Goal: Task Accomplishment & Management: Complete application form

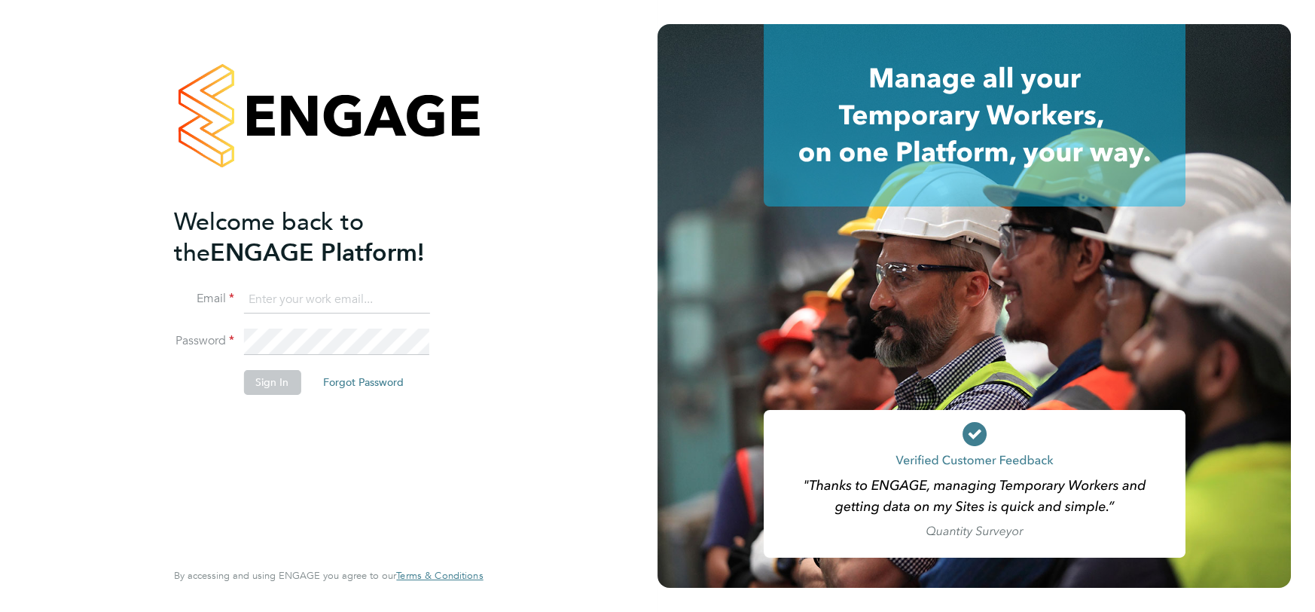
type input "[EMAIL_ADDRESS][DOMAIN_NAME]"
click at [274, 386] on button "Sign In" at bounding box center [271, 382] width 57 height 24
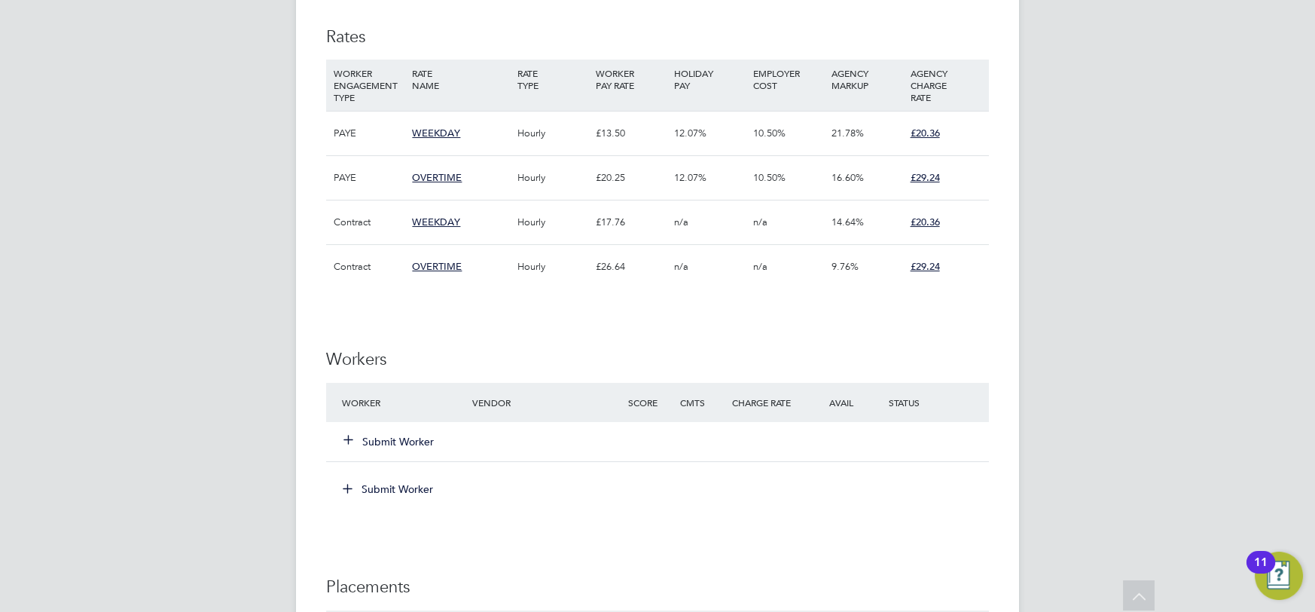
scroll to position [822, 0]
click at [408, 462] on li "Worker Vendor Score Cmts Charge Rate Avail Status Submit Worker" at bounding box center [657, 427] width 663 height 94
click at [404, 438] on button "Submit Worker" at bounding box center [389, 438] width 90 height 15
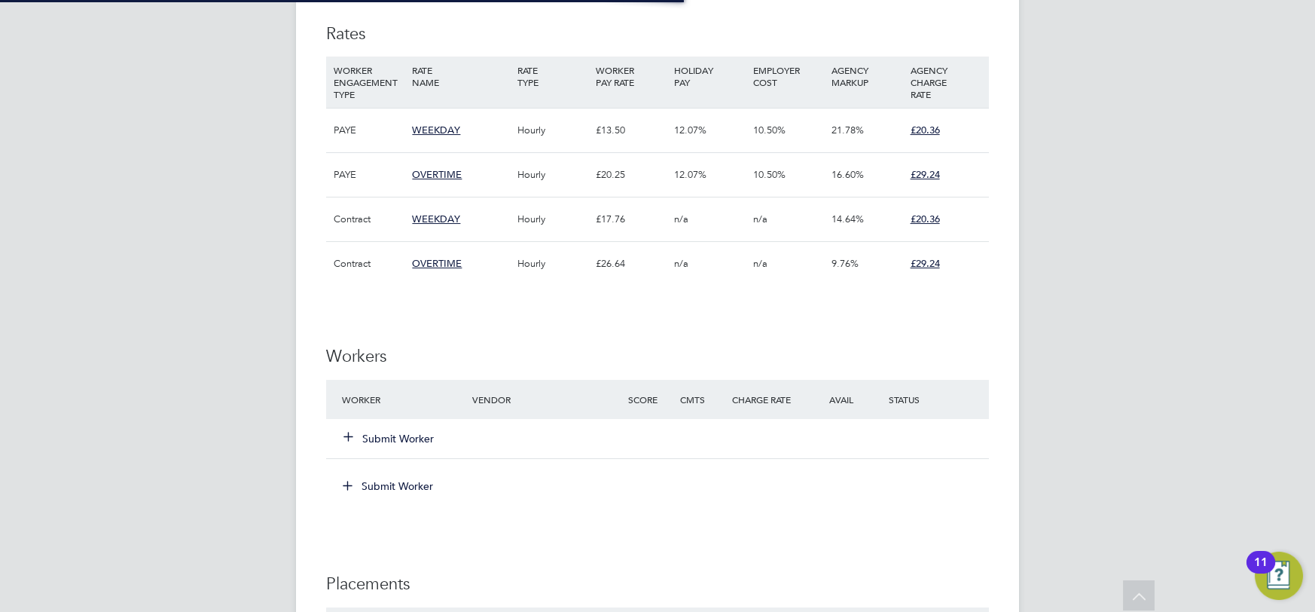
scroll to position [44, 102]
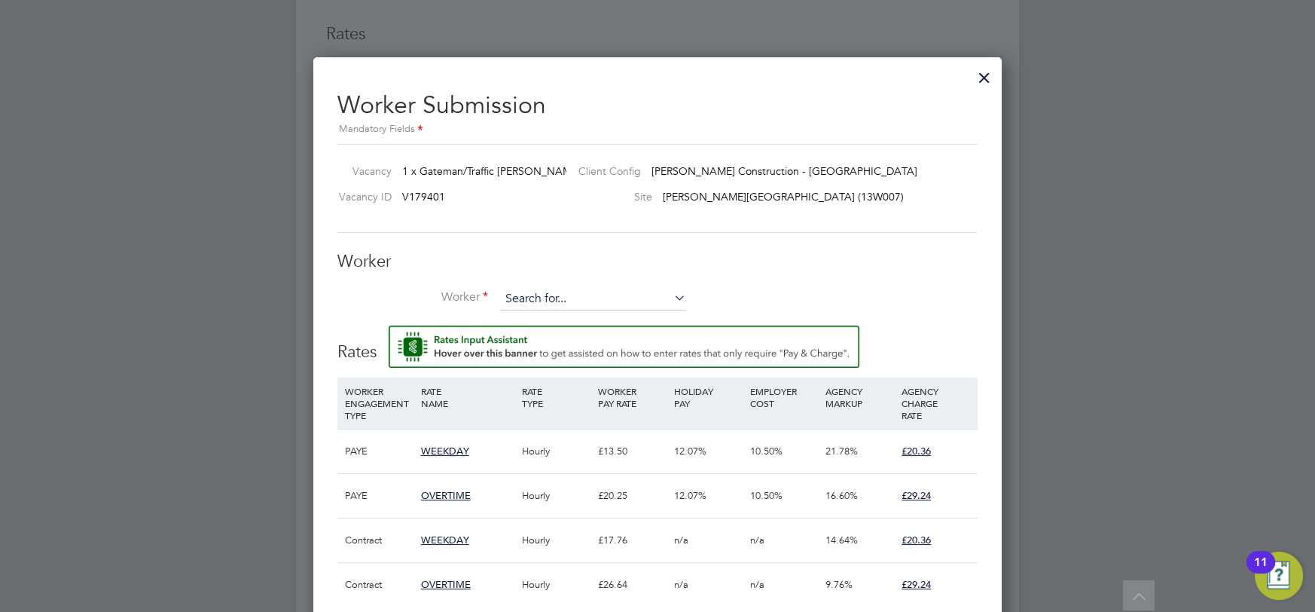
click at [526, 307] on input at bounding box center [593, 299] width 186 height 23
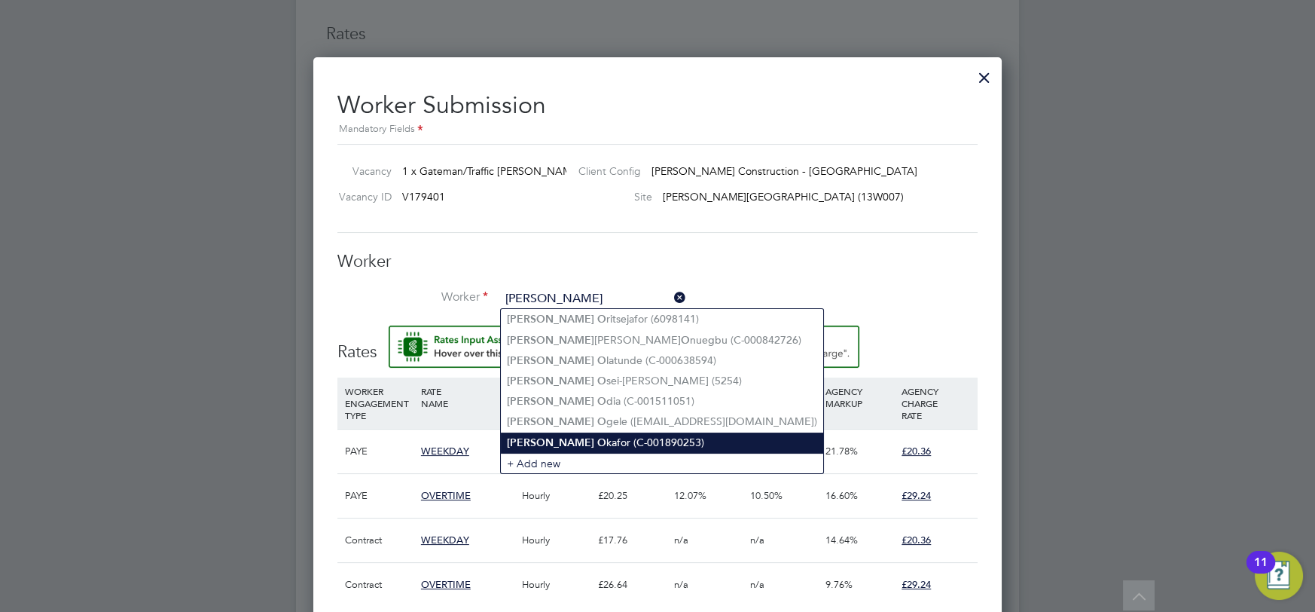
click at [532, 440] on b "Emmanuel" at bounding box center [550, 442] width 87 height 13
type input "Emmanuel Okafor (C-001890253)"
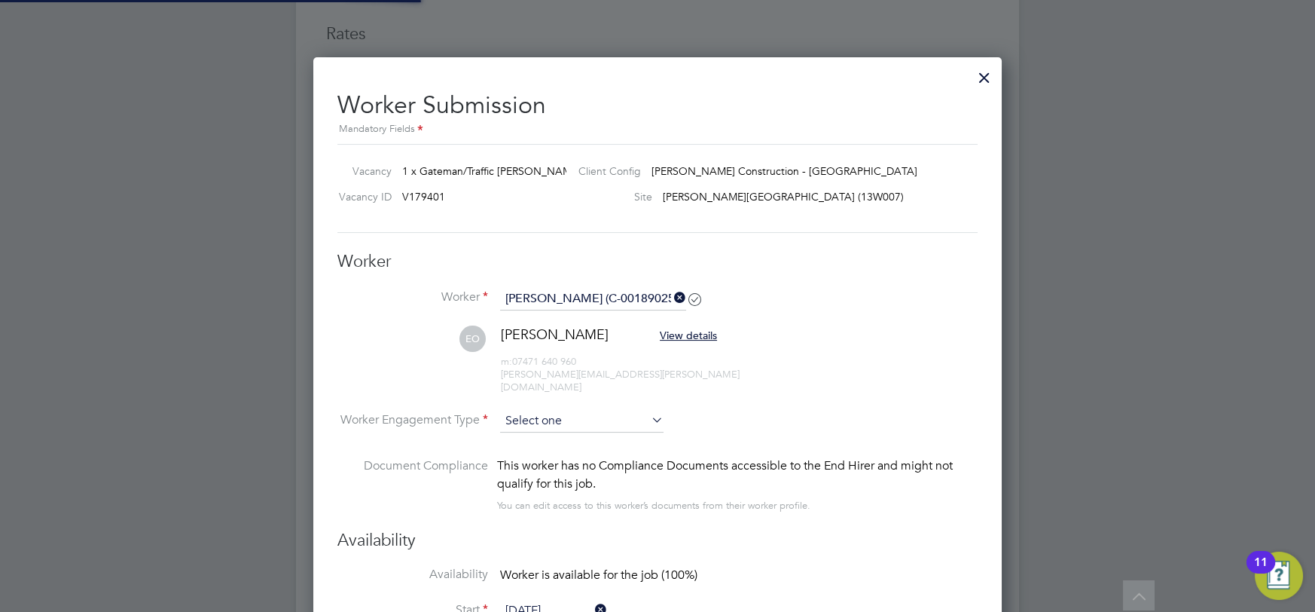
click at [585, 410] on input at bounding box center [581, 421] width 163 height 23
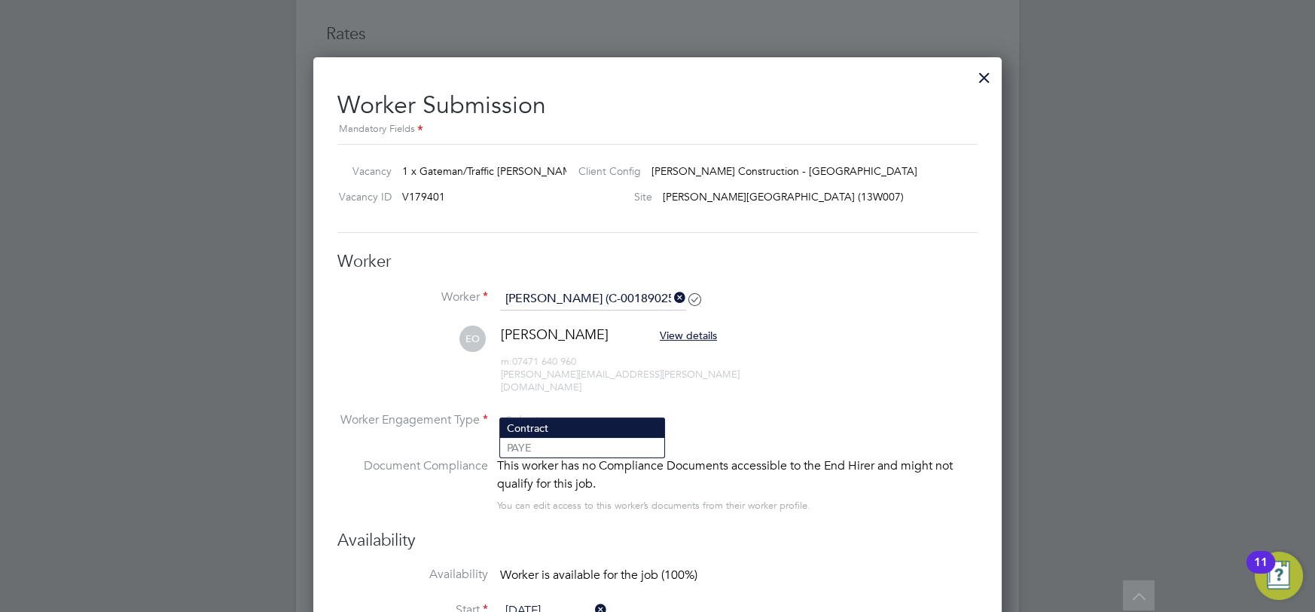
click at [563, 435] on li "Contract" at bounding box center [582, 428] width 164 height 20
type input "Contract"
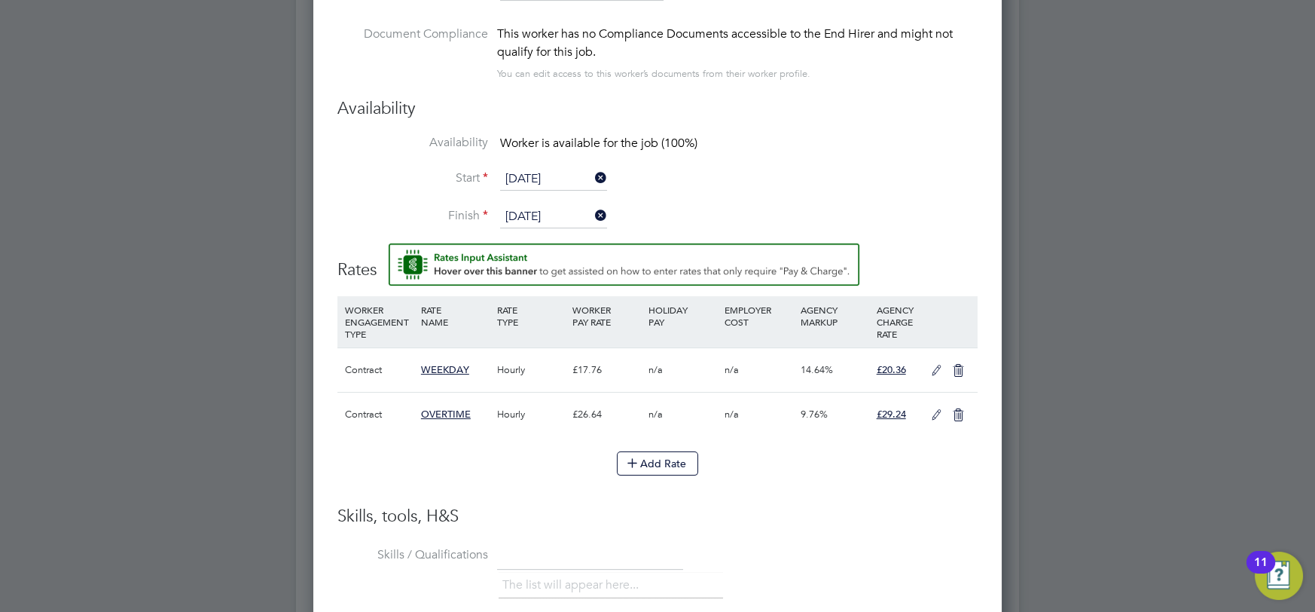
click at [929, 365] on icon at bounding box center [936, 371] width 19 height 12
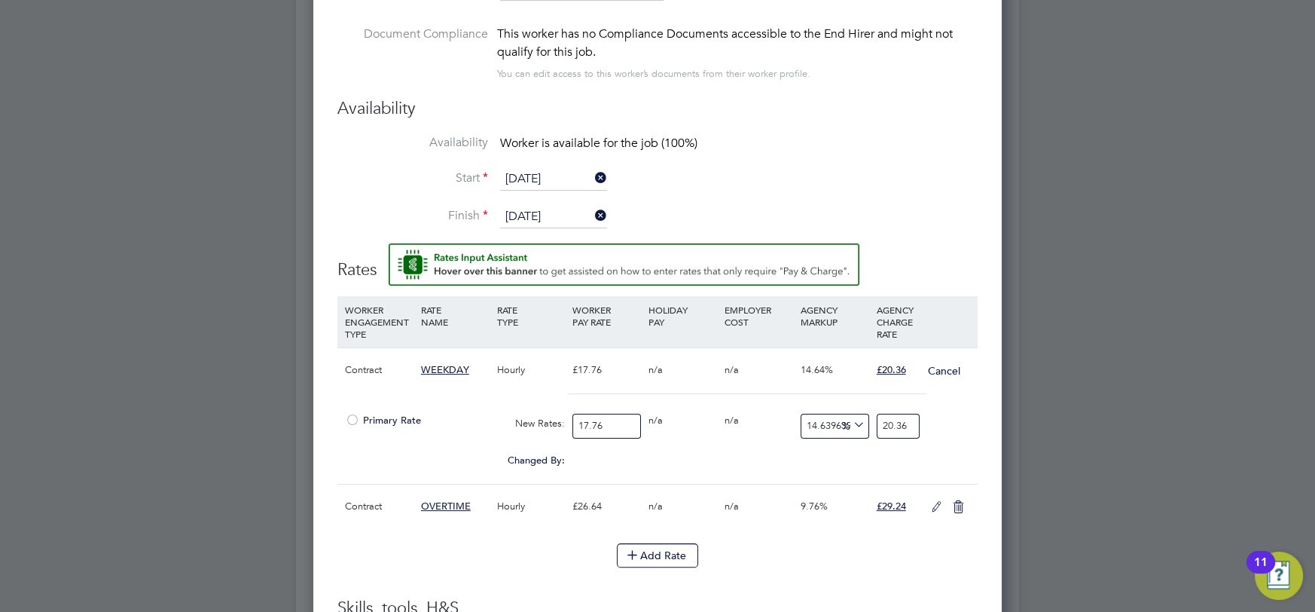
click at [435, 408] on div "Primary Rate" at bounding box center [417, 420] width 152 height 29
click at [345, 419] on div at bounding box center [352, 424] width 15 height 11
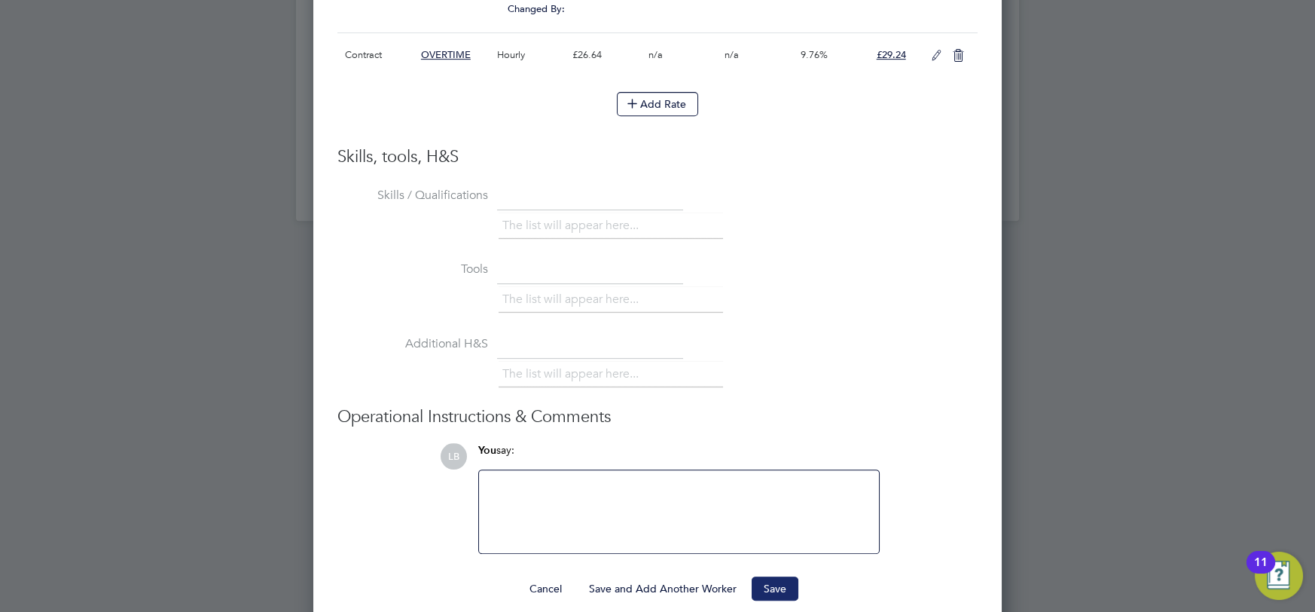
click at [770, 578] on button "Save" at bounding box center [775, 588] width 47 height 24
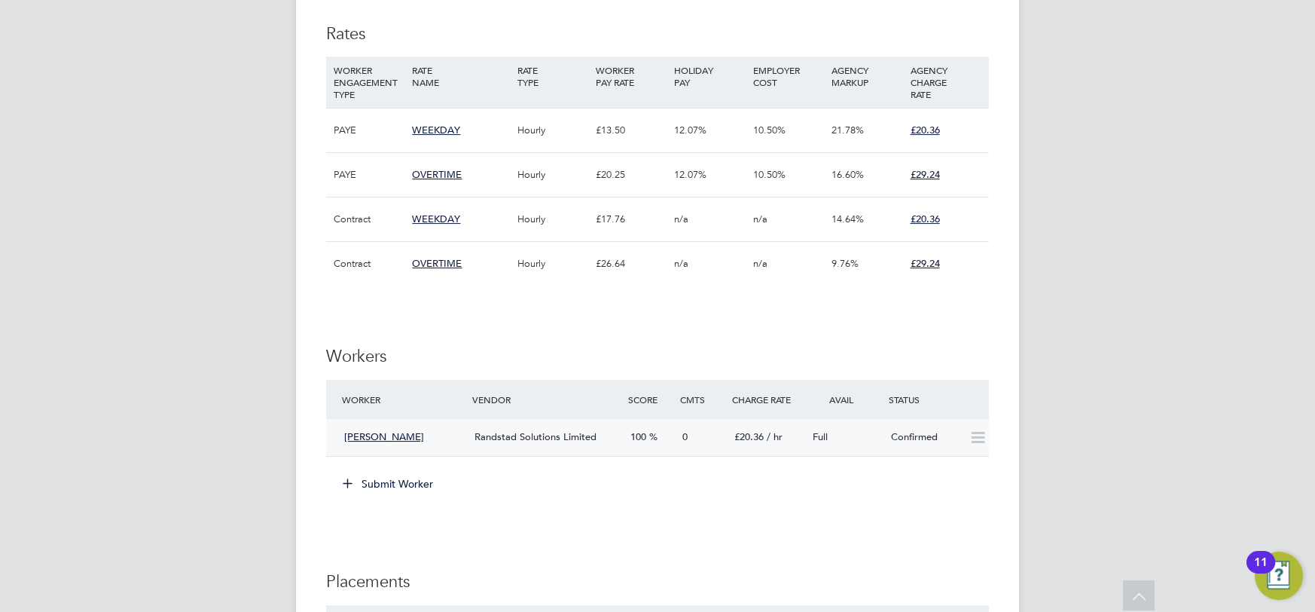
click at [876, 440] on div "Full" at bounding box center [846, 437] width 78 height 25
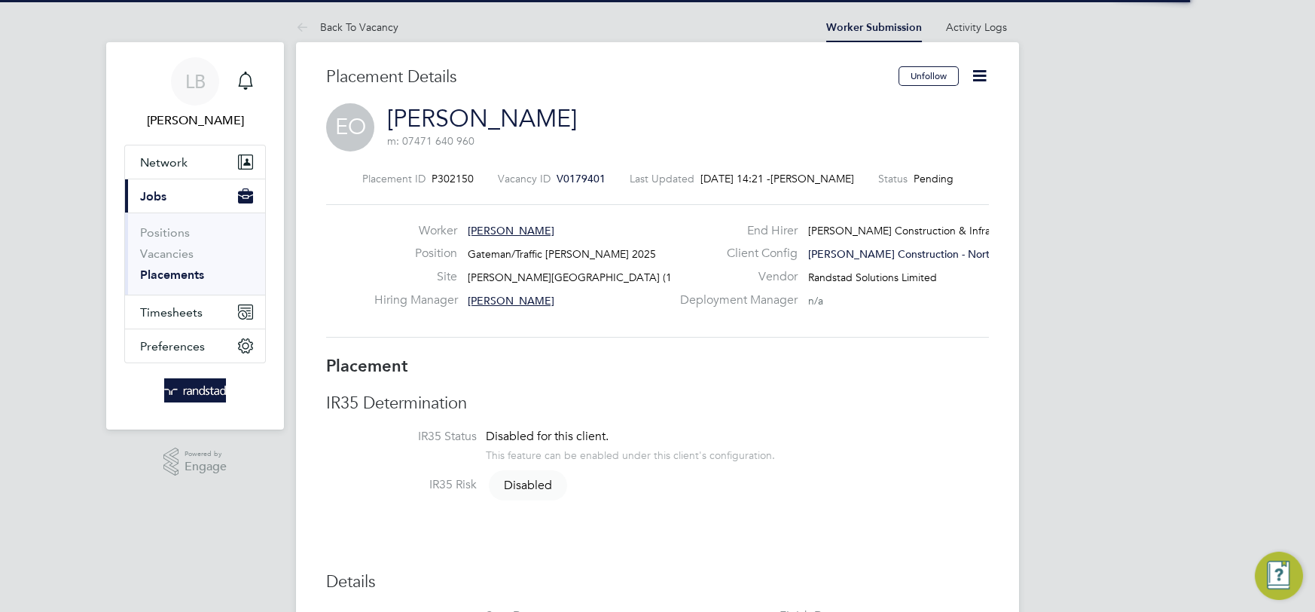
click at [977, 75] on icon at bounding box center [979, 75] width 19 height 19
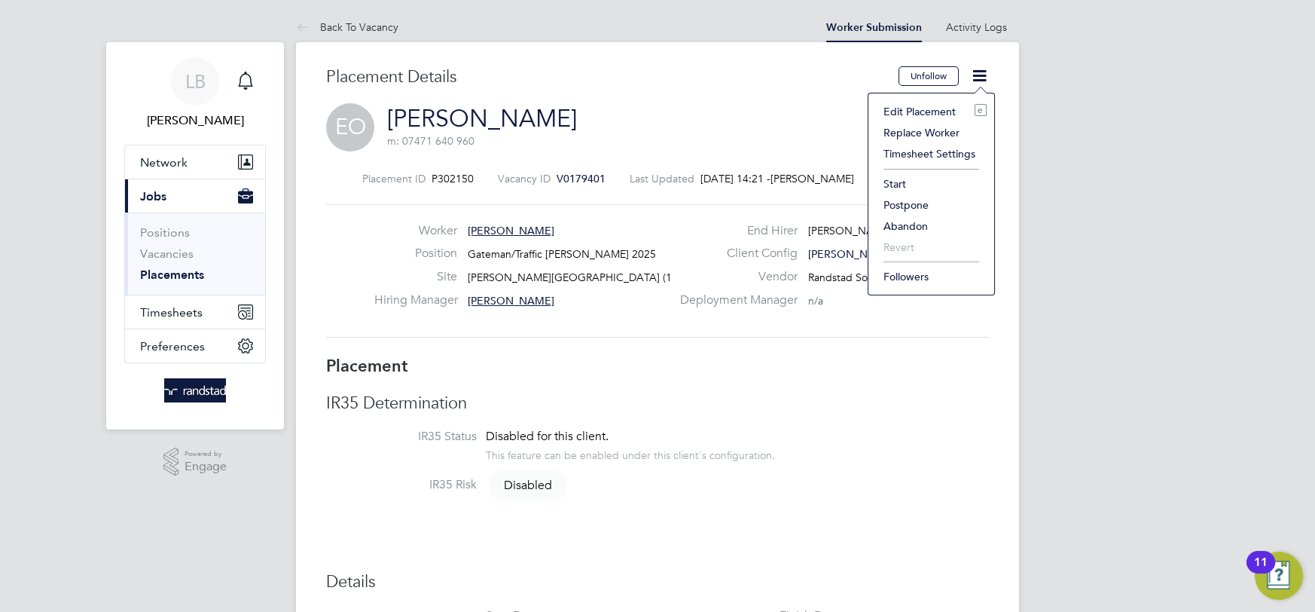
click at [883, 184] on li "Start" at bounding box center [931, 183] width 111 height 21
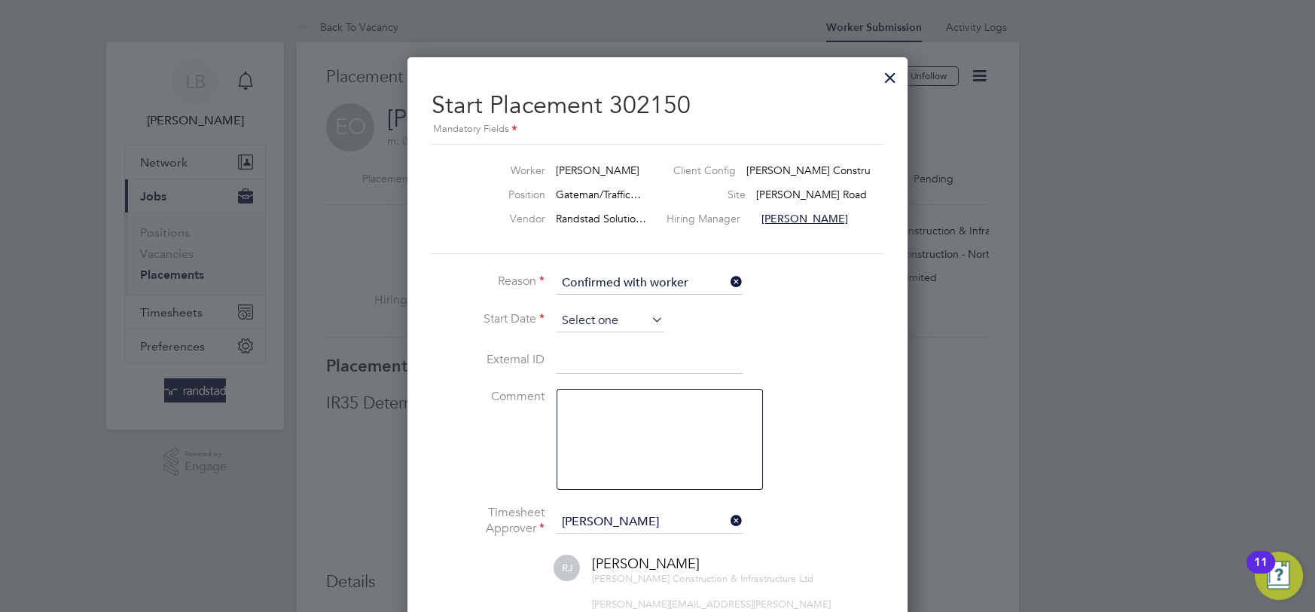
click at [624, 311] on input at bounding box center [610, 321] width 107 height 23
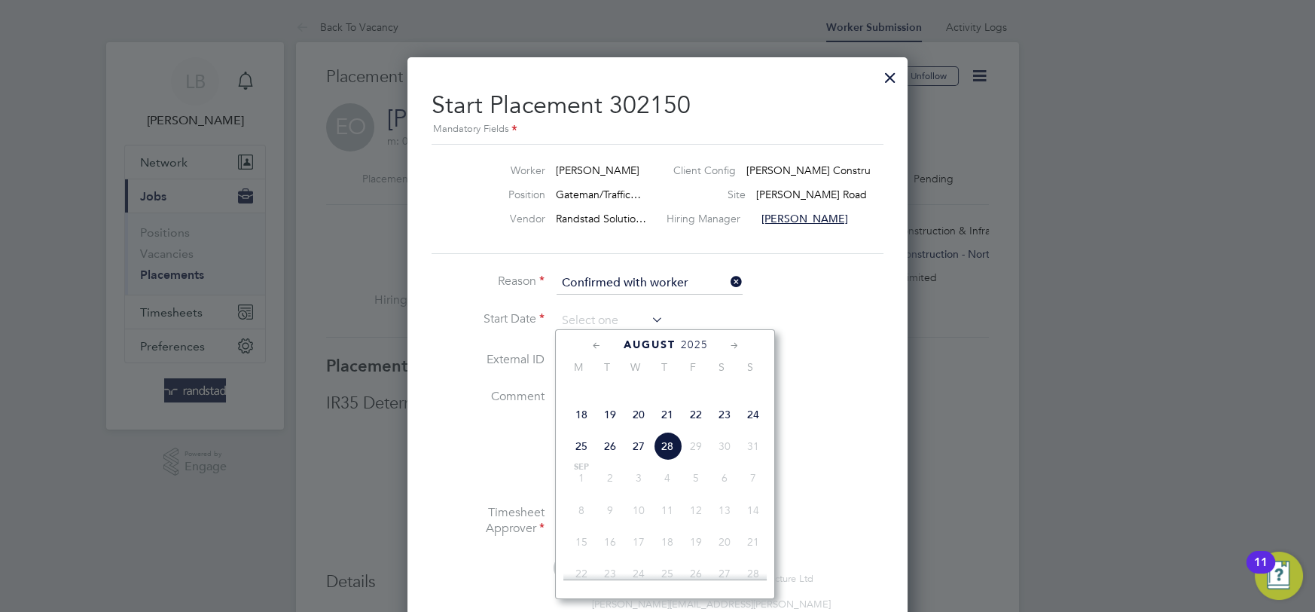
click at [605, 460] on span "26" at bounding box center [610, 446] width 29 height 29
type input "26 Aug 2025"
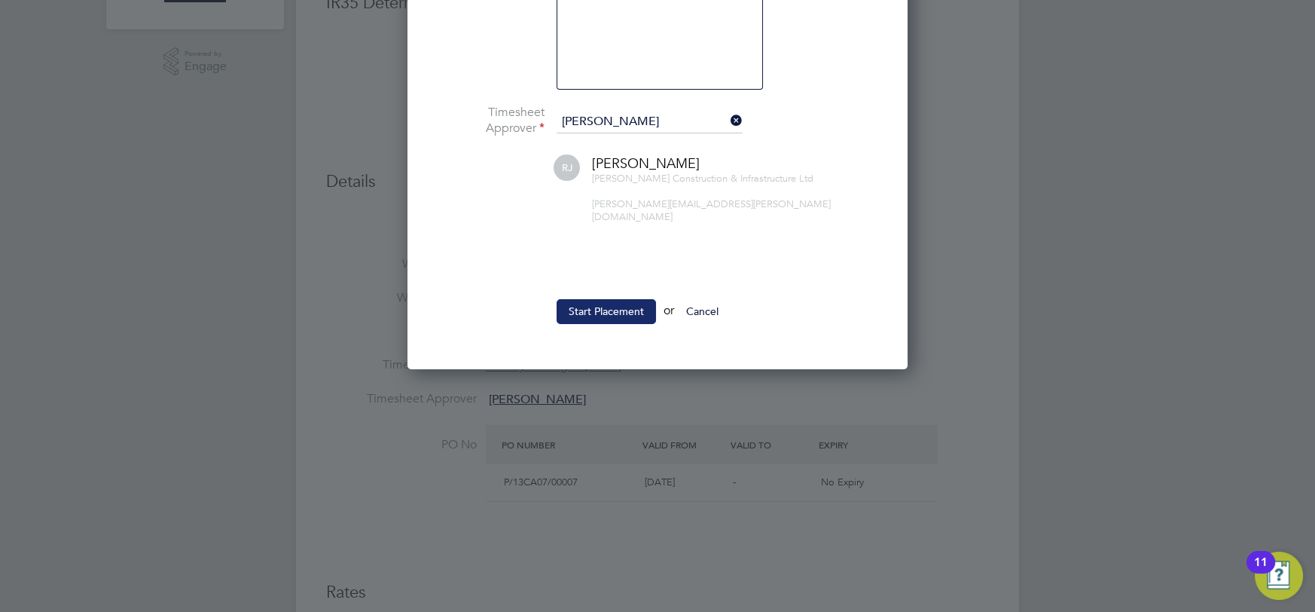
click at [596, 299] on button "Start Placement" at bounding box center [606, 311] width 99 height 24
